Goal: Check status

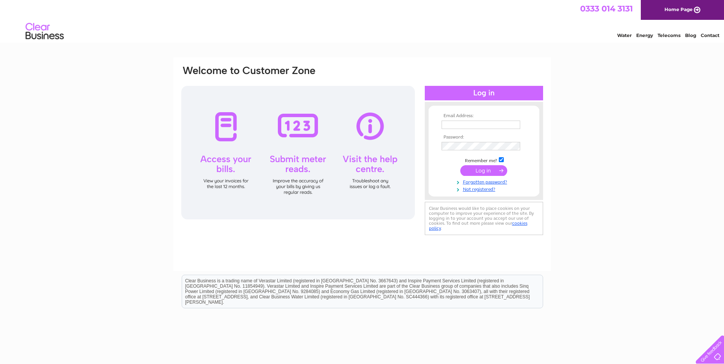
type input "[EMAIL_ADDRESS][DOMAIN_NAME]"
click at [482, 176] on input "submit" at bounding box center [484, 170] width 47 height 11
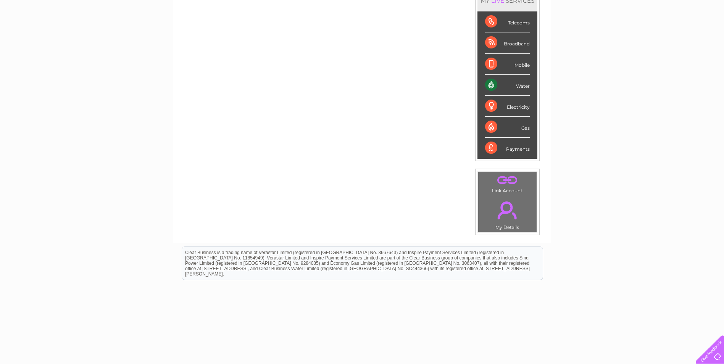
scroll to position [115, 0]
click at [491, 85] on div "Water" at bounding box center [507, 83] width 45 height 21
click at [516, 86] on div "Water" at bounding box center [507, 83] width 45 height 21
click at [490, 84] on div "Water" at bounding box center [507, 83] width 45 height 21
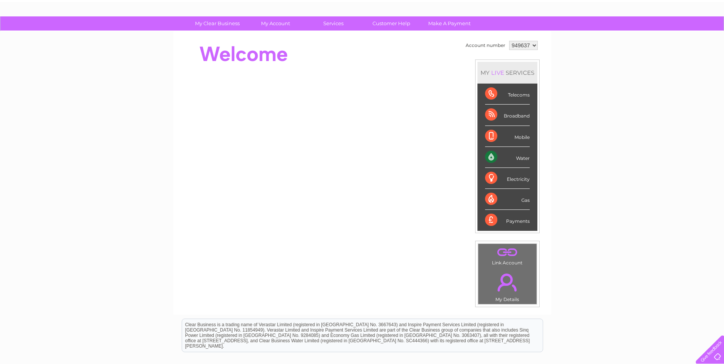
scroll to position [13, 0]
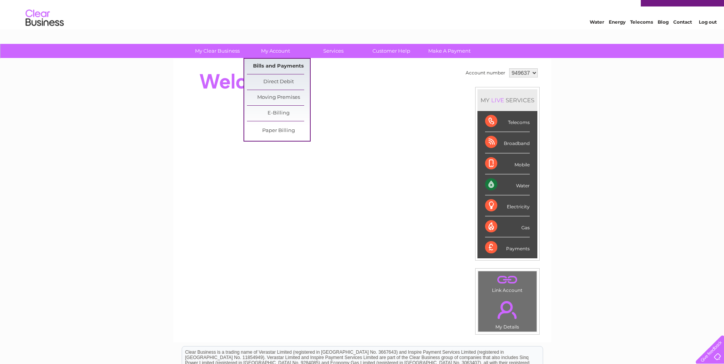
click at [284, 68] on link "Bills and Payments" at bounding box center [278, 66] width 63 height 15
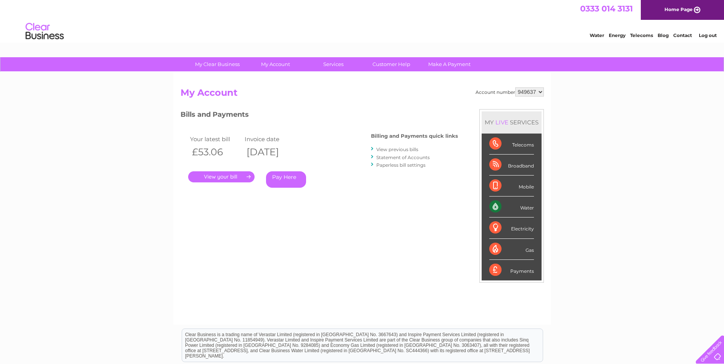
click at [386, 149] on link "View previous bills" at bounding box center [398, 150] width 42 height 6
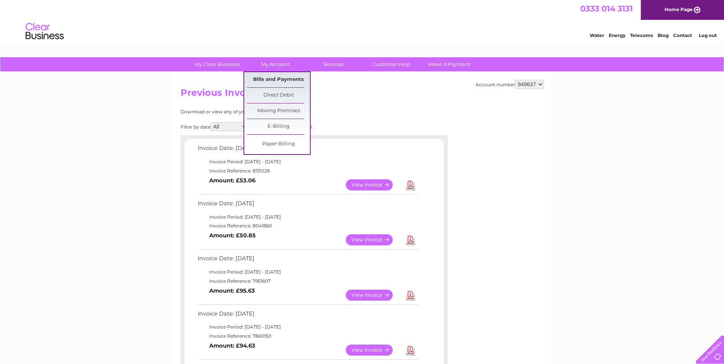
click at [286, 80] on link "Bills and Payments" at bounding box center [278, 79] width 63 height 15
click at [284, 82] on link "Bills and Payments" at bounding box center [278, 79] width 63 height 15
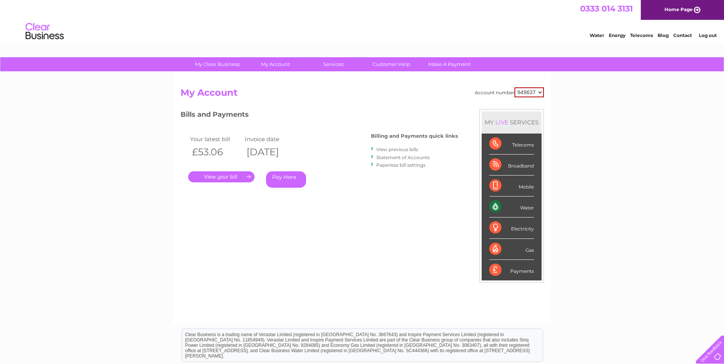
click at [394, 160] on li "Statement of Accounts" at bounding box center [414, 158] width 87 height 8
click at [394, 160] on link "Statement of Accounts" at bounding box center [403, 158] width 53 height 6
